Goal: Task Accomplishment & Management: Manage account settings

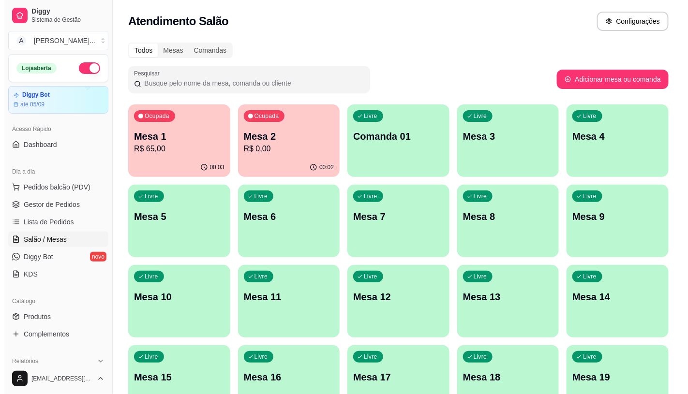
scroll to position [32, 0]
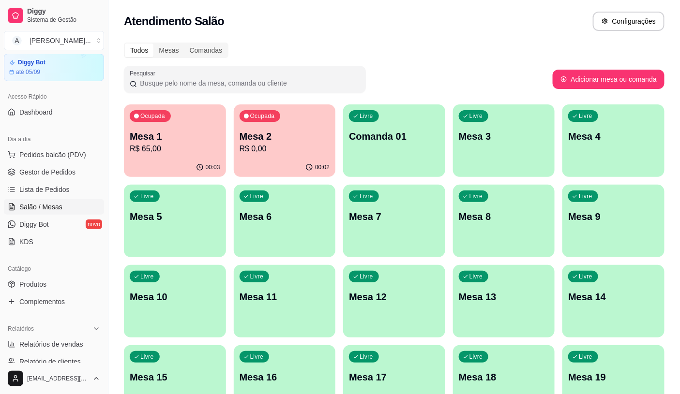
click at [191, 154] on p "R$ 65,00" at bounding box center [175, 149] width 90 height 12
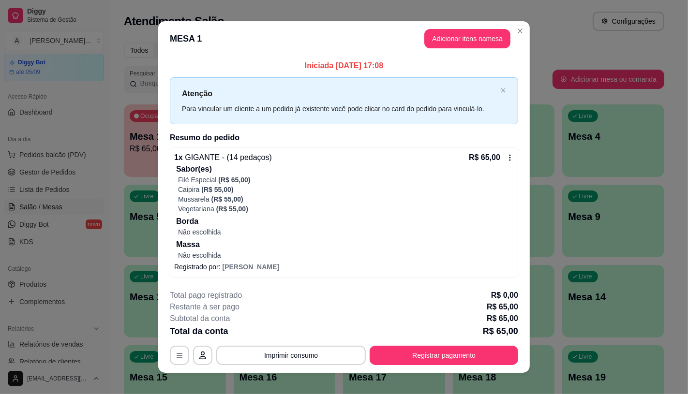
click at [506, 160] on icon at bounding box center [510, 158] width 8 height 8
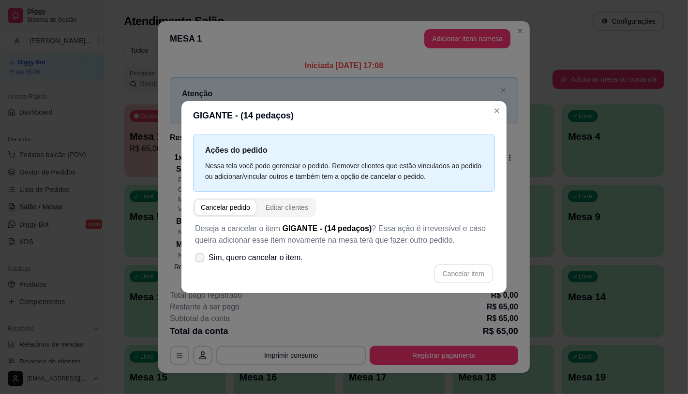
click at [231, 253] on span "Sim, quero cancelar o item." at bounding box center [255, 258] width 94 height 12
click at [201, 259] on input "Sim, quero cancelar o item." at bounding box center [197, 262] width 6 height 6
checkbox input "true"
click at [443, 274] on button "Cancelar item" at bounding box center [463, 273] width 59 height 19
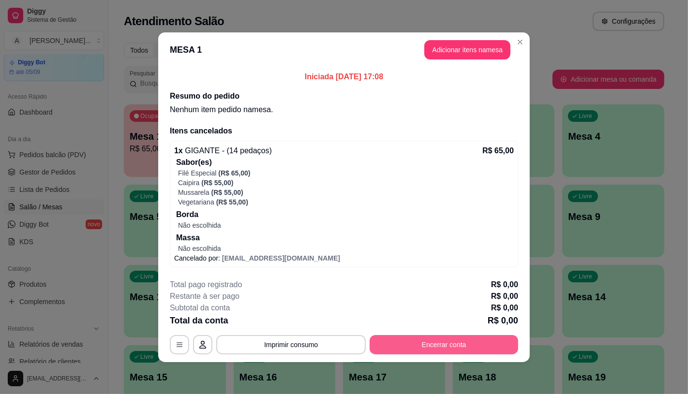
click at [450, 340] on button "Encerrar conta" at bounding box center [443, 344] width 148 height 19
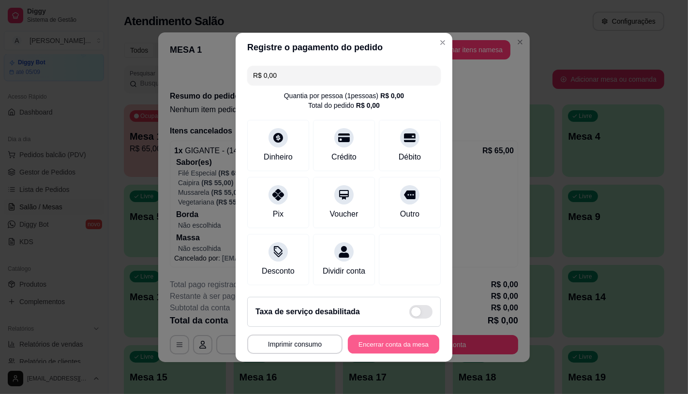
click at [403, 354] on button "Encerrar conta da mesa" at bounding box center [393, 344] width 91 height 19
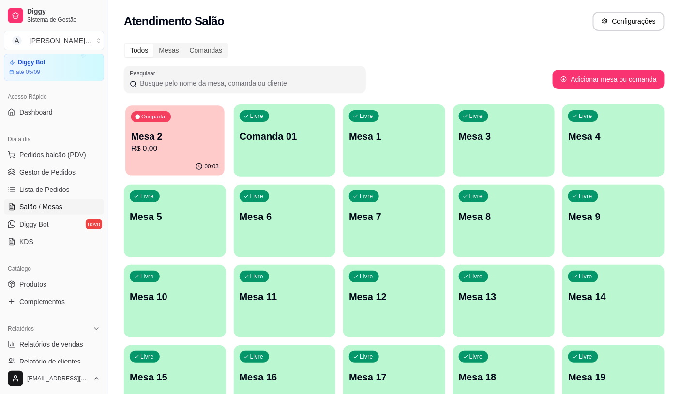
click at [181, 163] on div "00:03" at bounding box center [174, 167] width 99 height 18
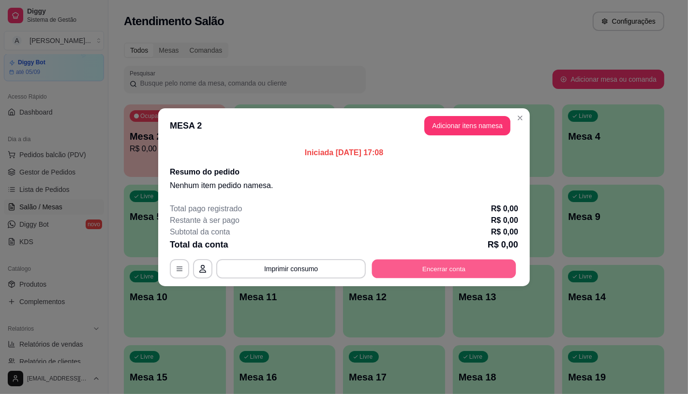
click at [438, 271] on button "Encerrar conta" at bounding box center [444, 268] width 144 height 19
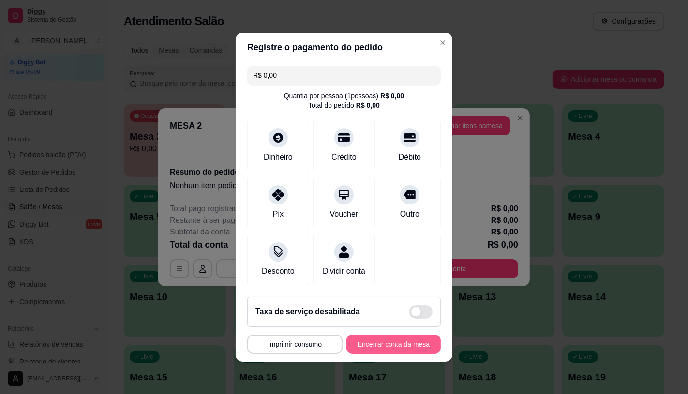
click at [402, 348] on button "Encerrar conta da mesa" at bounding box center [393, 344] width 94 height 19
click at [402, 348] on div "MESA 2 Tempo de permanência: 3 minutos Cod. Segurança: 4814 Qtd. de Pedidos: 0 …" at bounding box center [343, 344] width 193 height 19
